Goal: Task Accomplishment & Management: Manage account settings

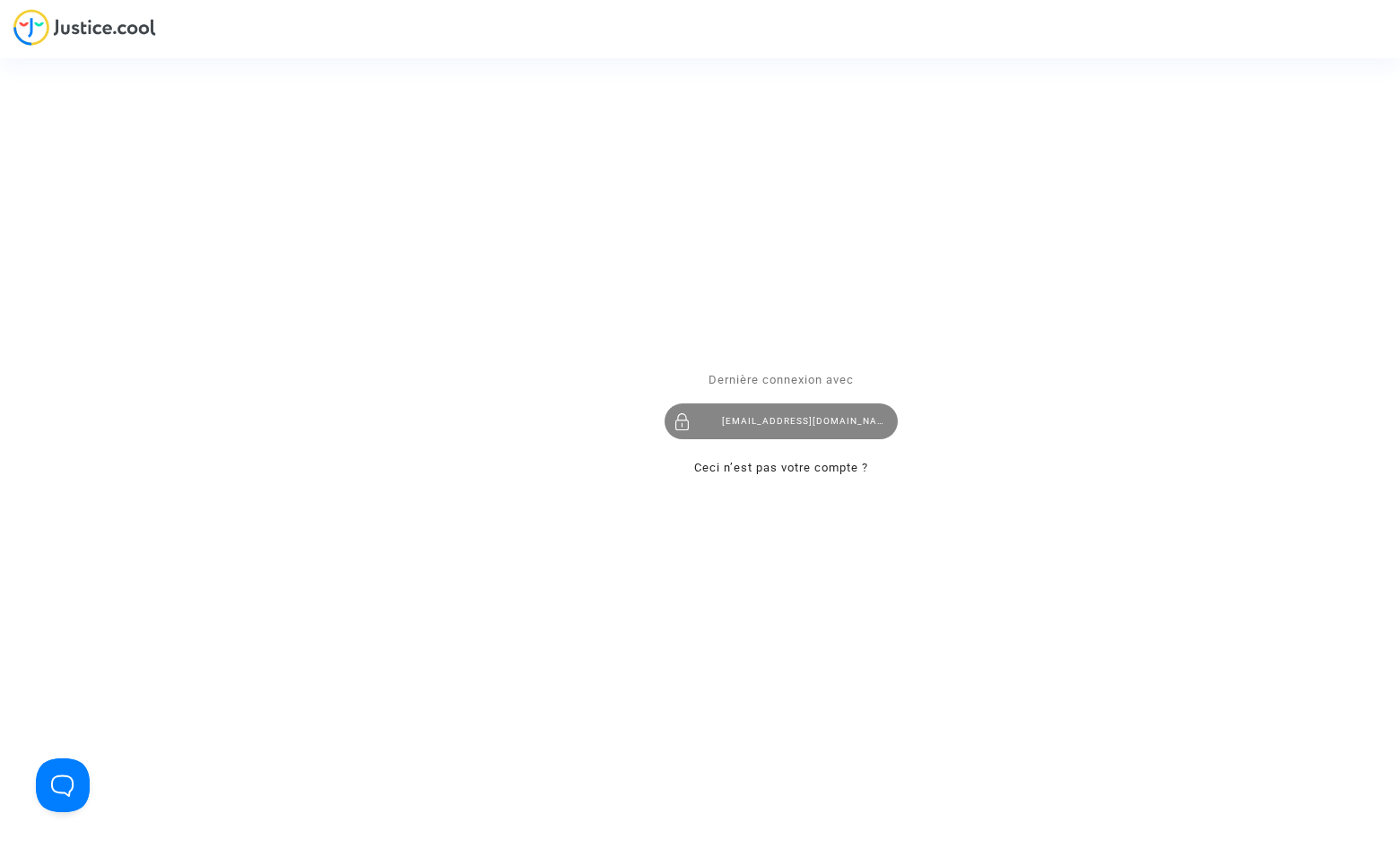
click at [749, 415] on div "[EMAIL_ADDRESS][DOMAIN_NAME]" at bounding box center [781, 422] width 233 height 36
